Goal: Find specific page/section: Find specific page/section

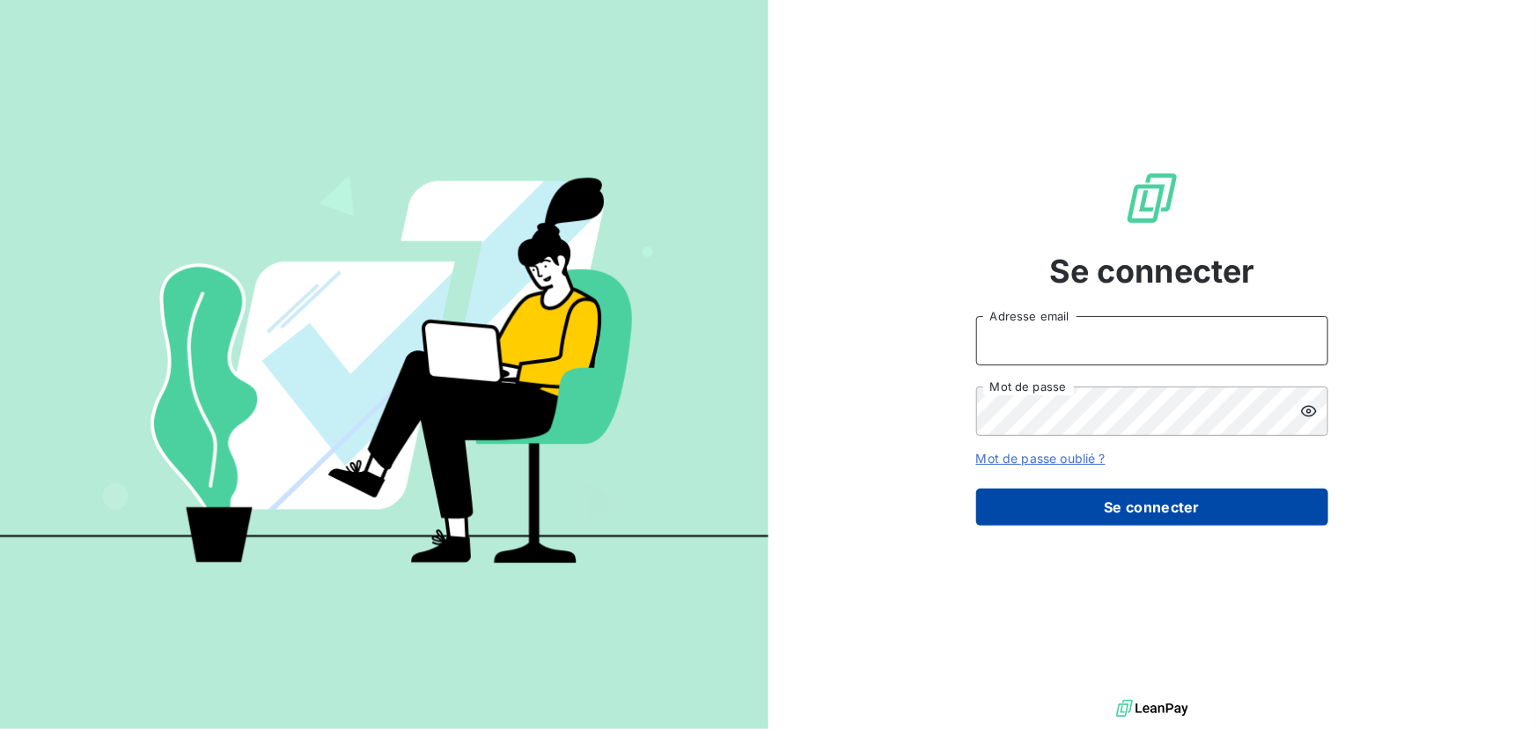
type input "[PERSON_NAME][EMAIL_ADDRESS][DOMAIN_NAME]"
click at [1172, 517] on button "Se connecter" at bounding box center [1152, 507] width 352 height 37
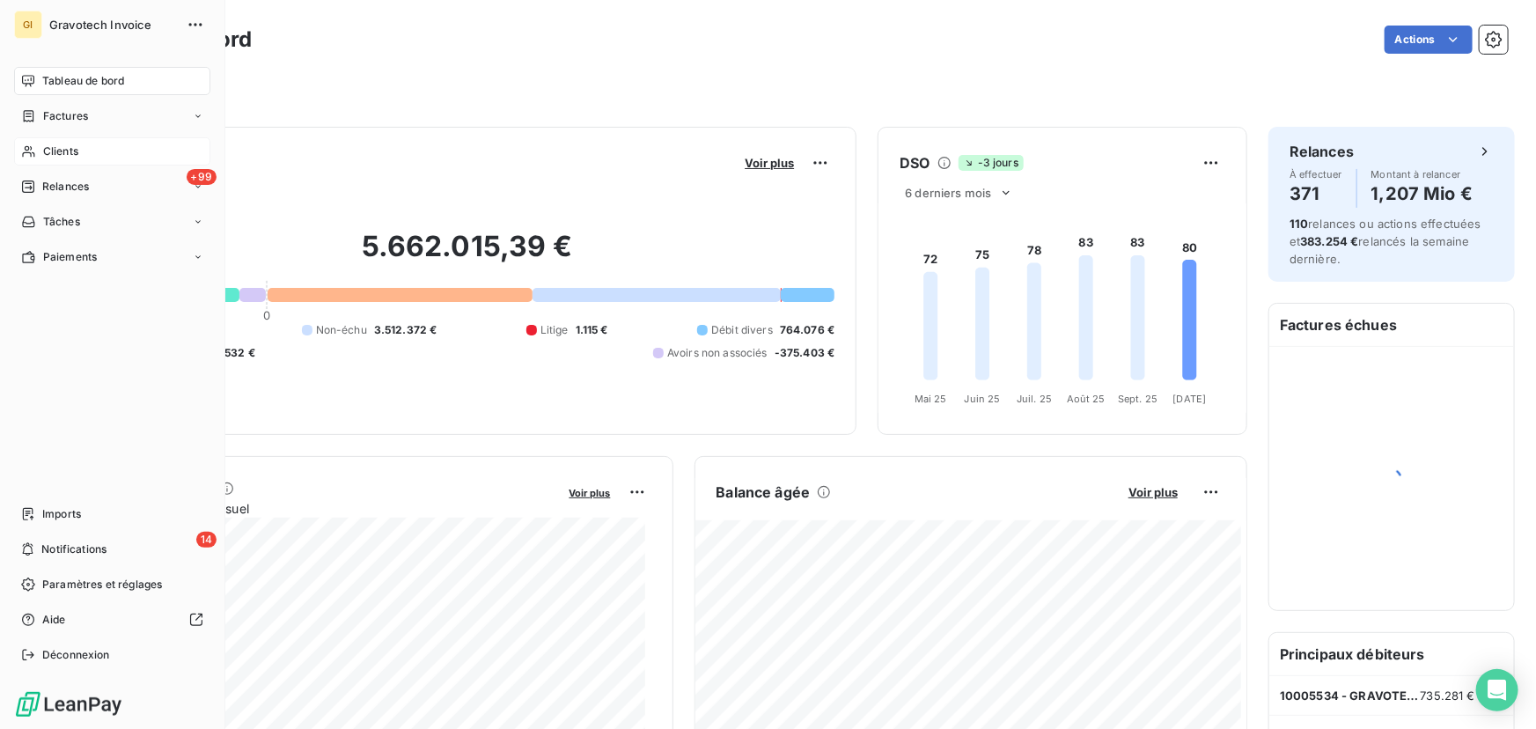
click at [70, 154] on span "Clients" at bounding box center [60, 152] width 35 height 16
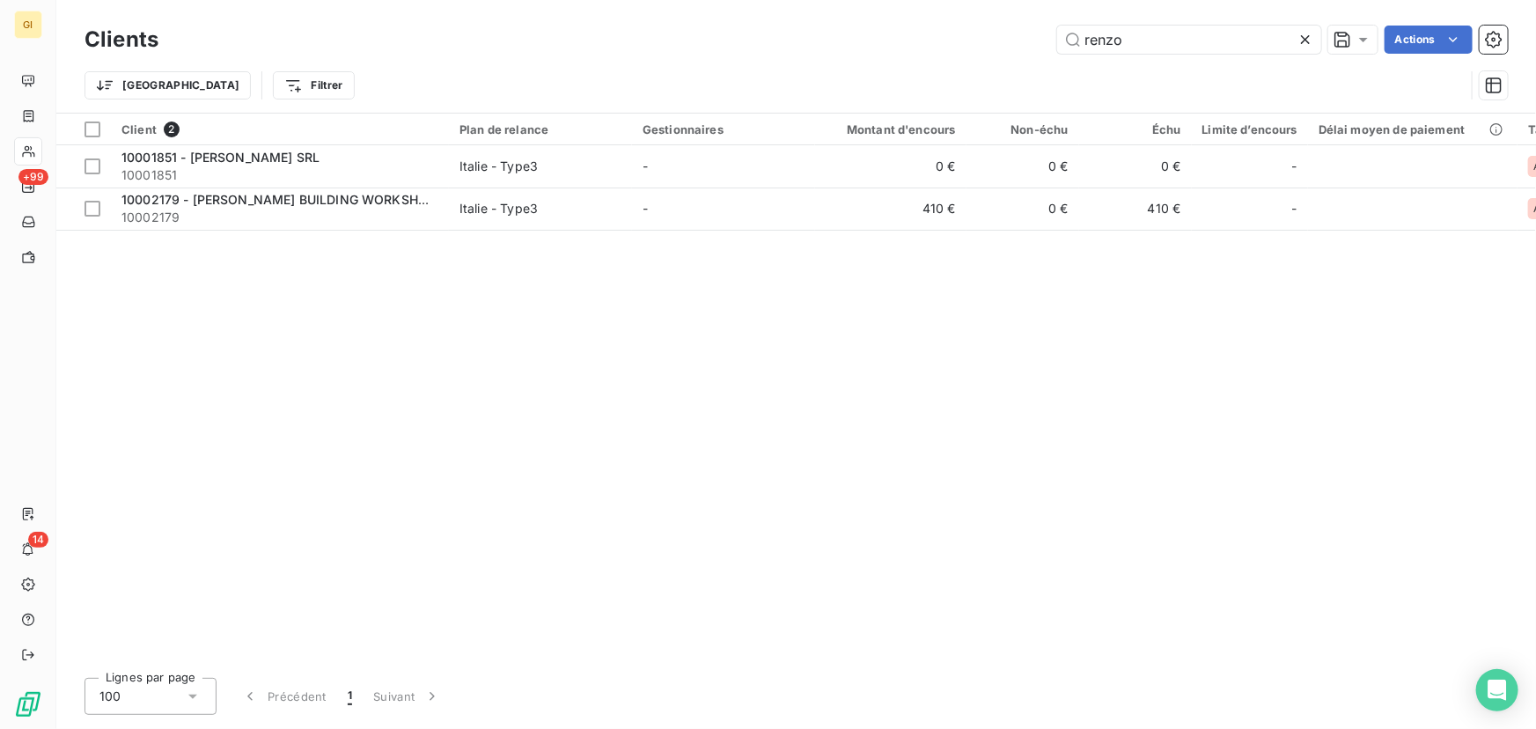
type input "renzo"
